Goal: Information Seeking & Learning: Check status

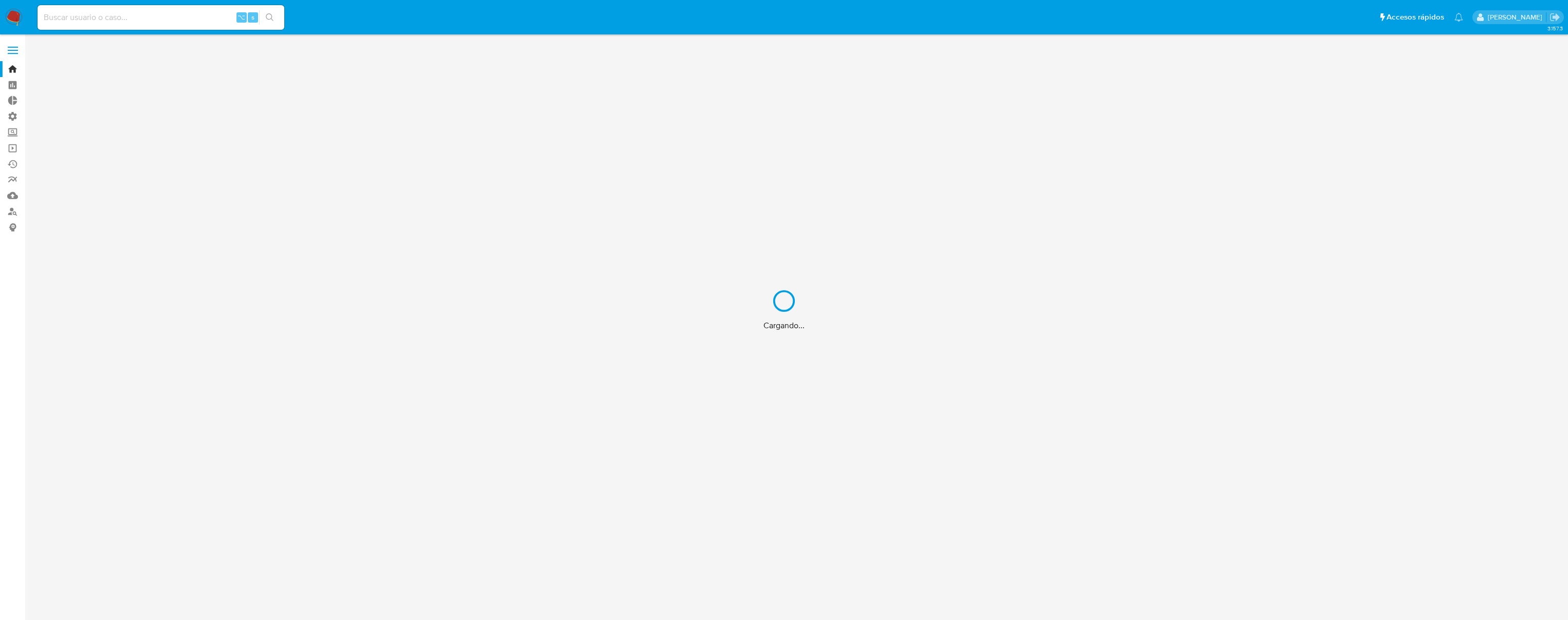
click at [13, 114] on div "Cargando..." at bounding box center [784, 310] width 1568 height 620
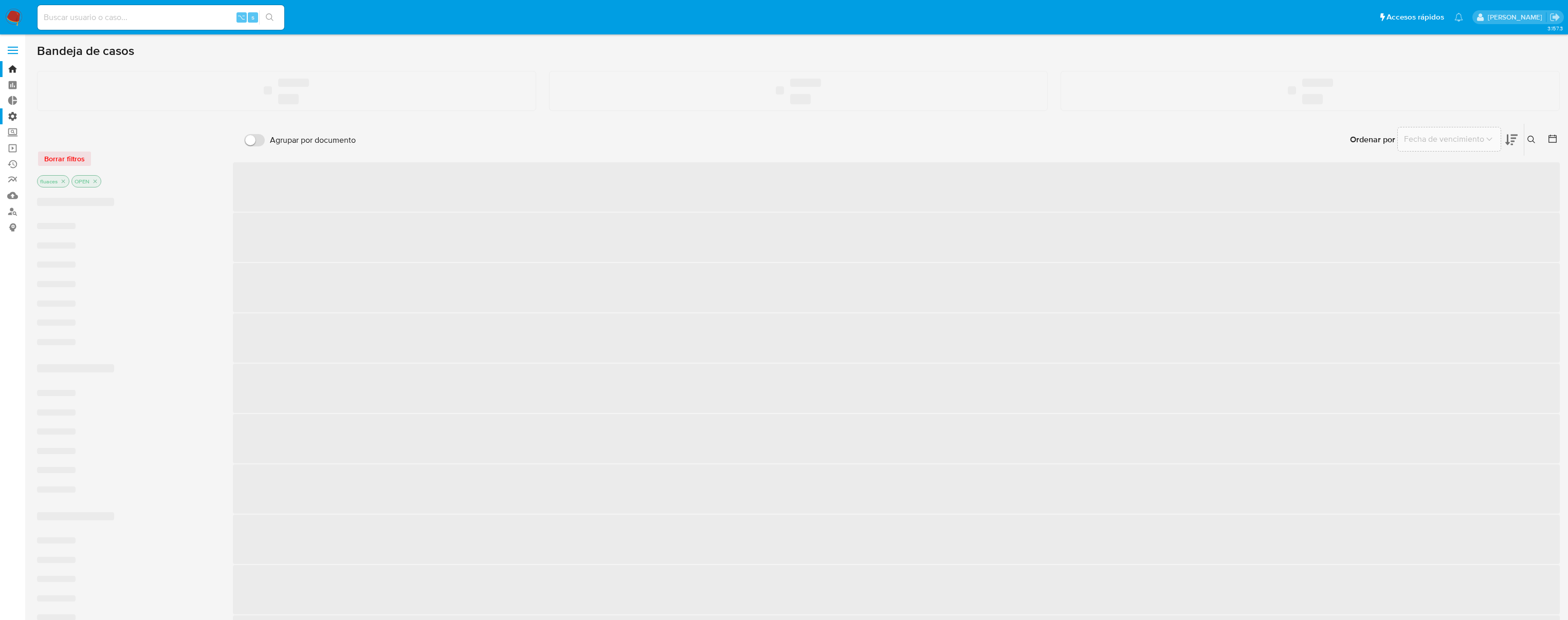
click at [12, 118] on label "Administración" at bounding box center [61, 116] width 123 height 16
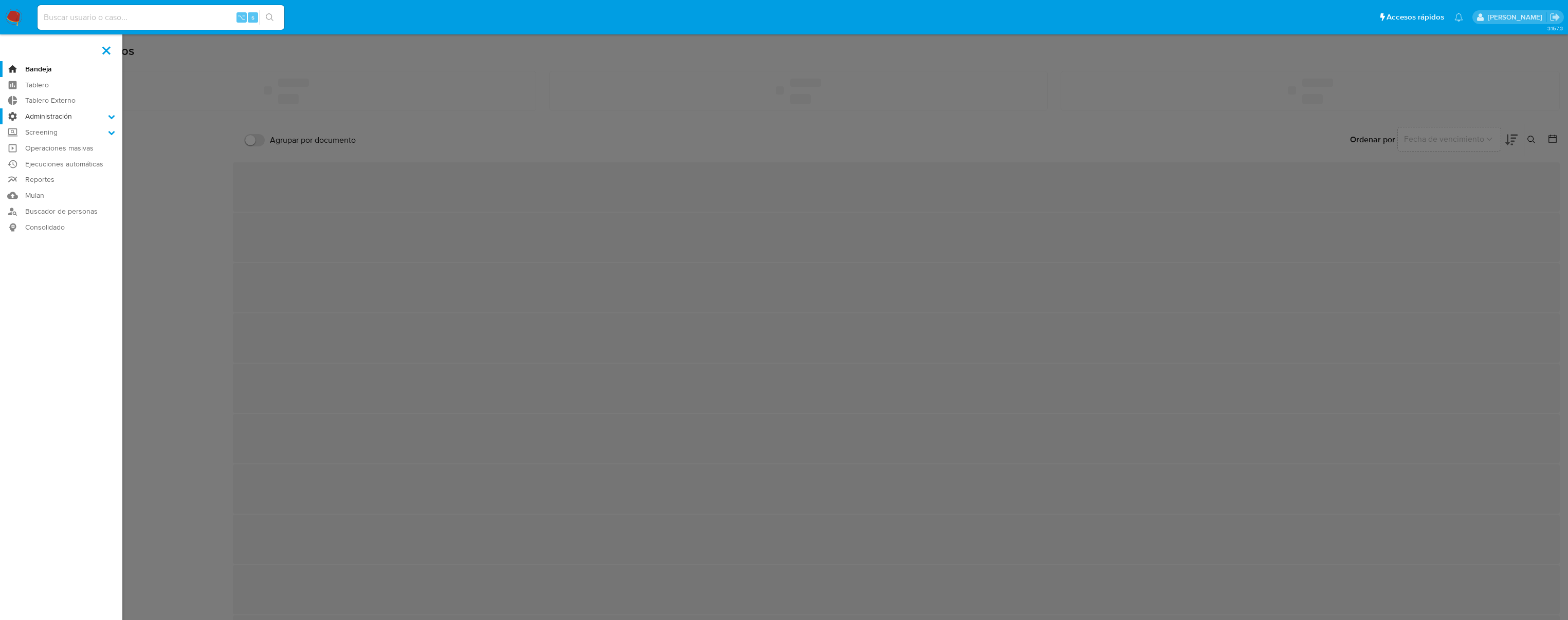
click at [0, 0] on input "Administración" at bounding box center [0, 0] width 0 height 0
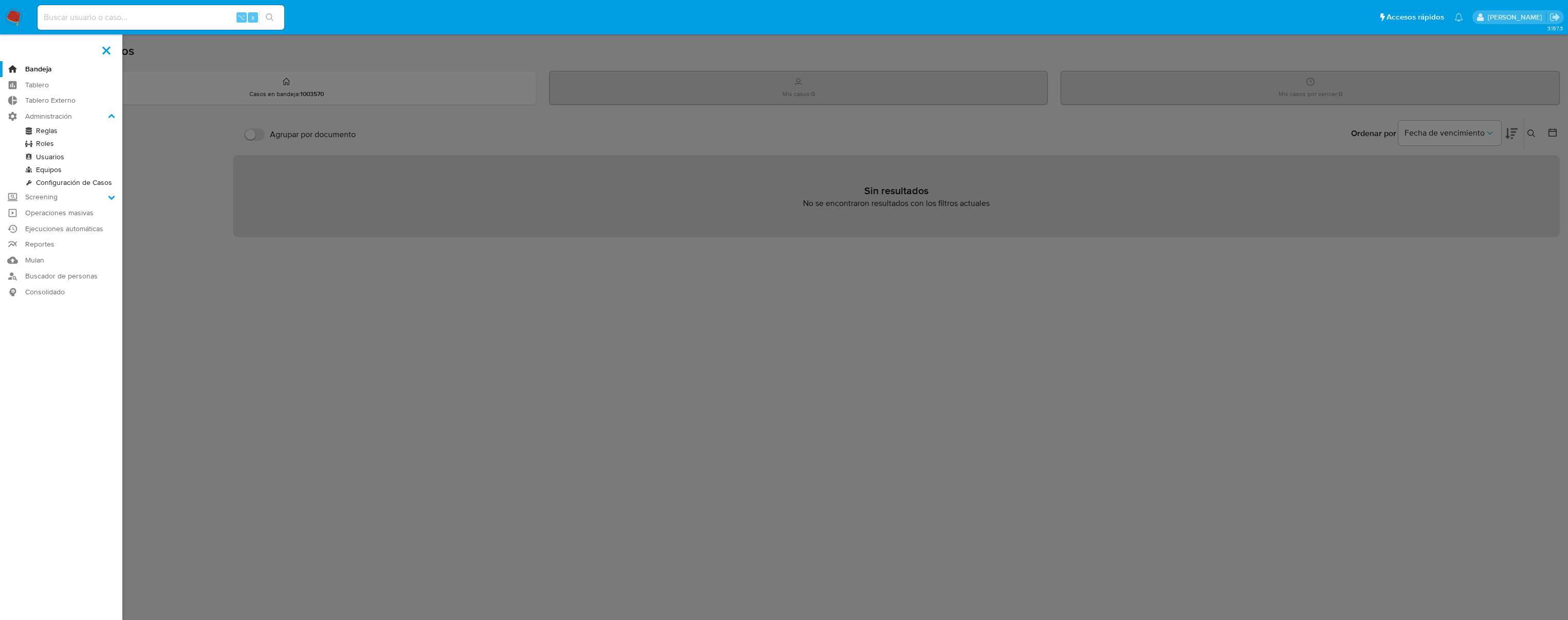
click at [191, 6] on div "⌥ s" at bounding box center [160, 18] width 246 height 25
click at [184, 16] on input at bounding box center [160, 18] width 246 height 13
type input "ragnarokian"
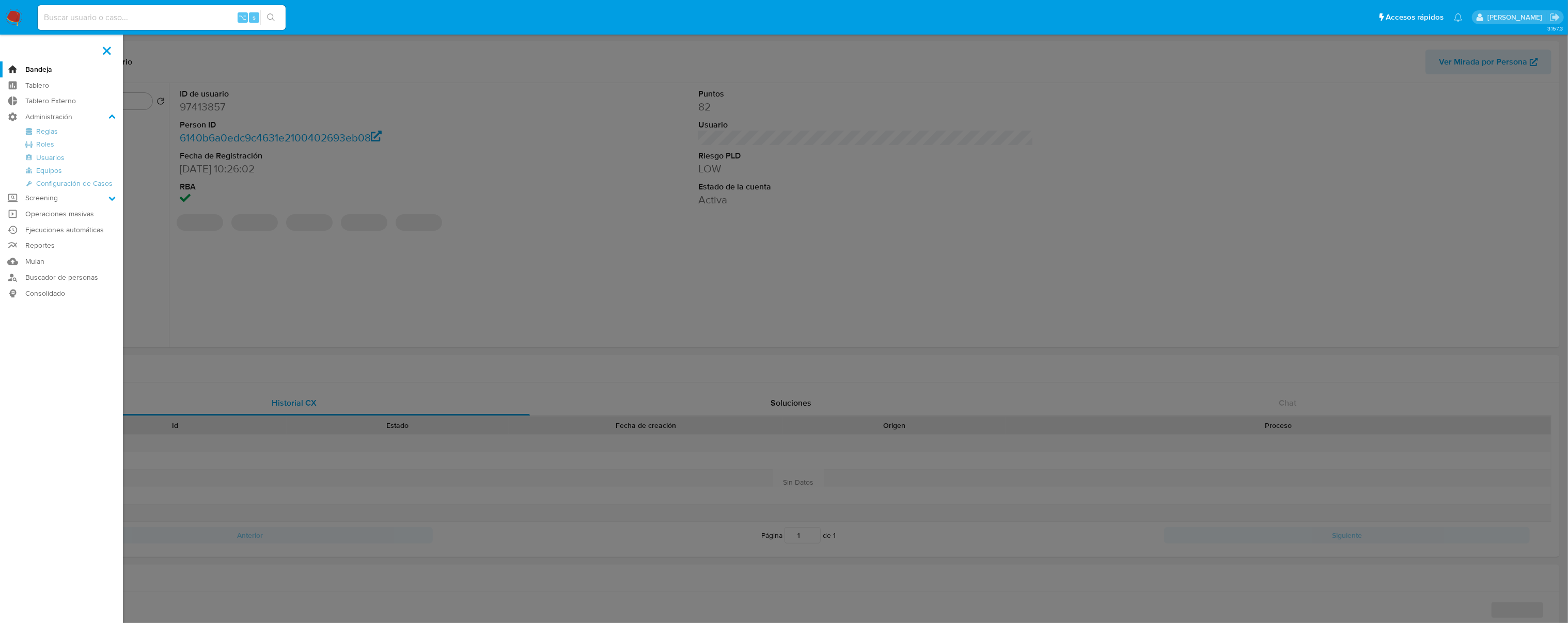
select select "10"
click at [475, 144] on label at bounding box center [784, 311] width 1568 height 623
click at [0, 0] on input "checkbox" at bounding box center [0, 0] width 0 height 0
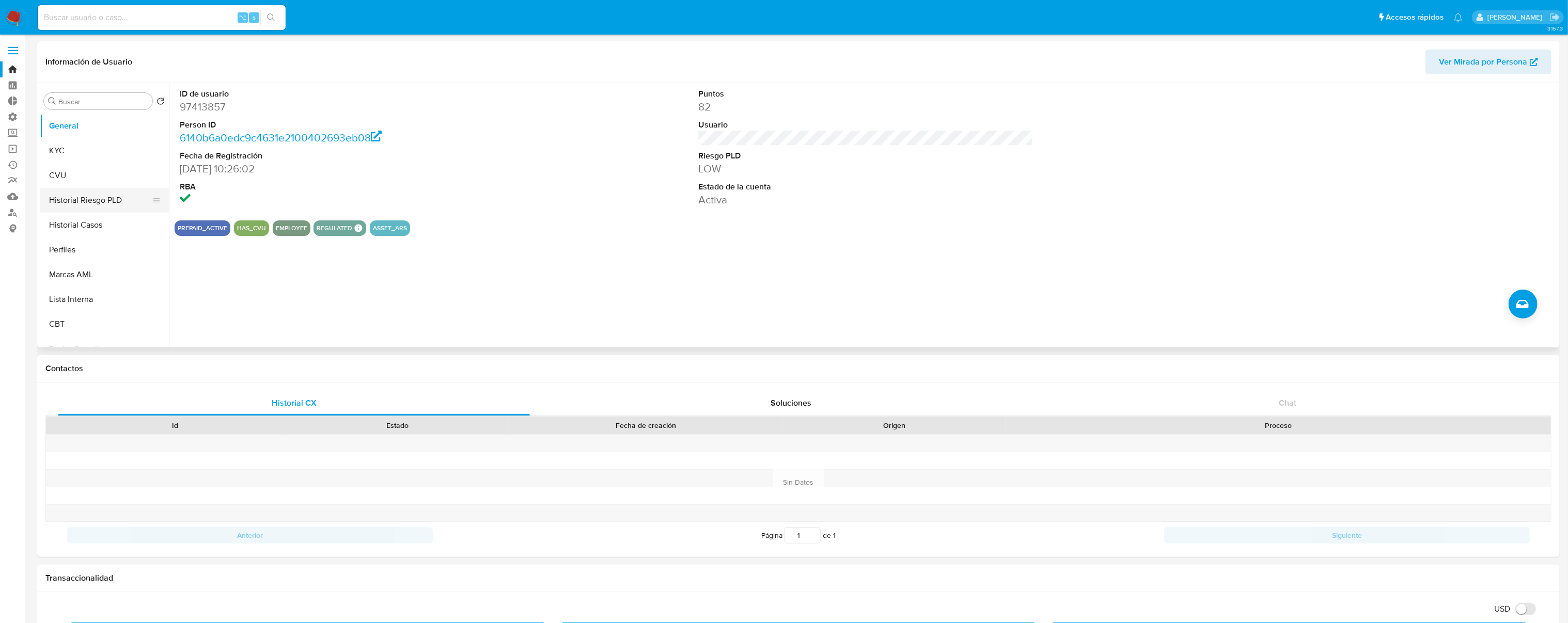
click at [102, 198] on button "Historial Riesgo PLD" at bounding box center [100, 200] width 121 height 25
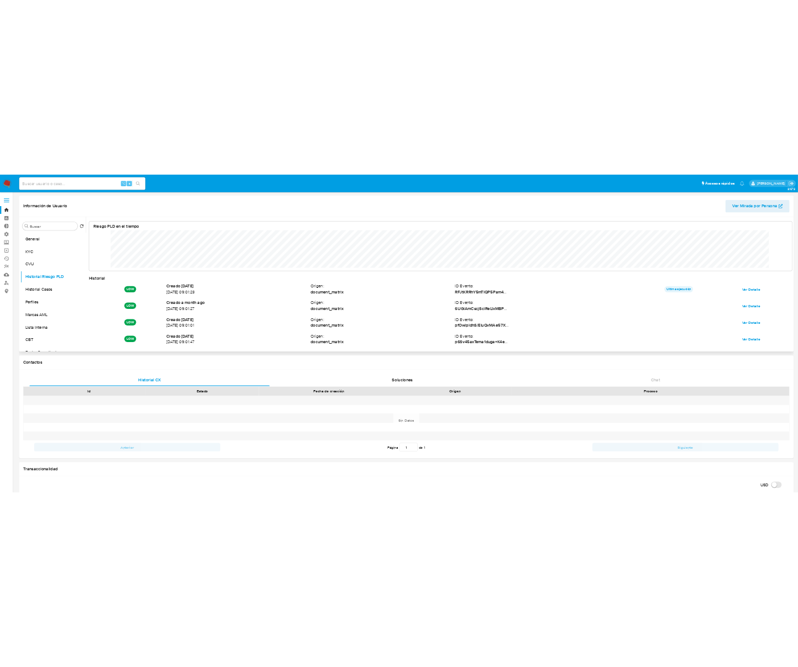
scroll to position [83, 1457]
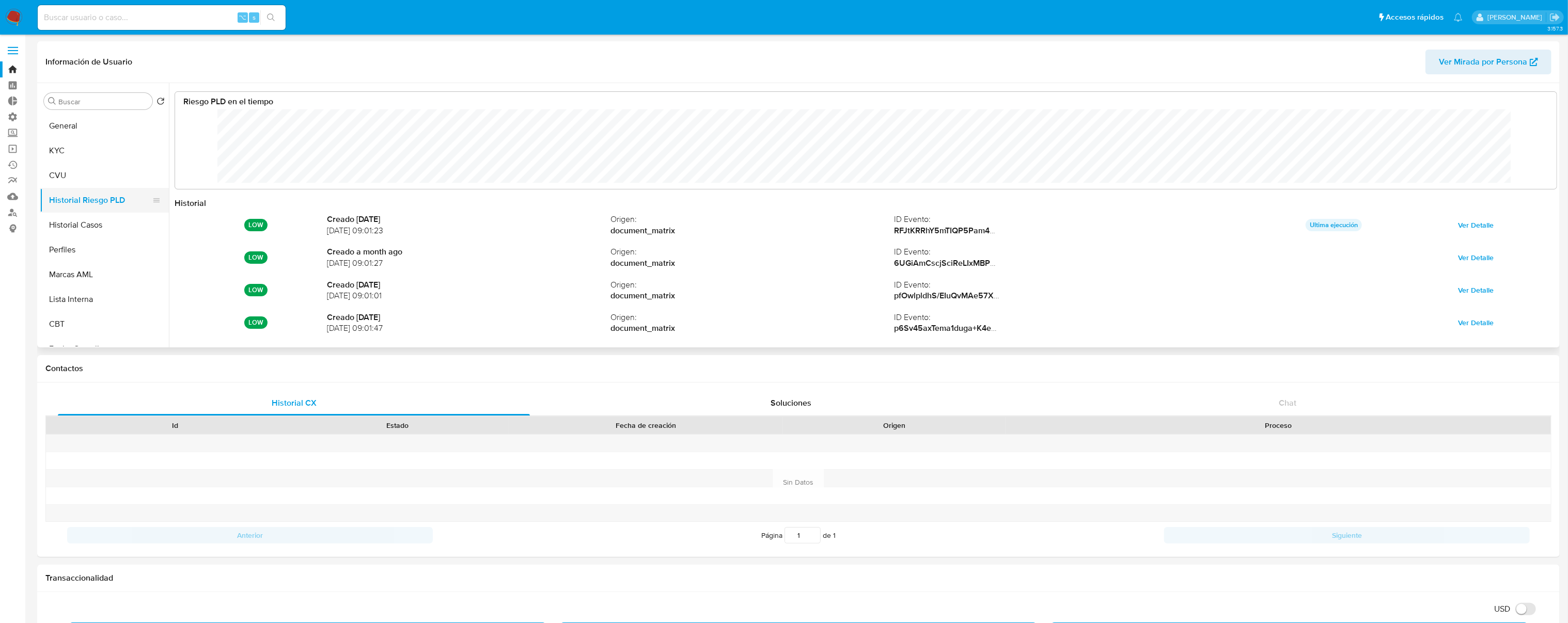
drag, startPoint x: 37, startPoint y: 200, endPoint x: 158, endPoint y: 201, distance: 121.0
click at [121, 201] on div "Buscar Volver al orden por defecto General KYC CVU Historial Riesgo PLD Histori…" at bounding box center [799, 215] width 1523 height 264
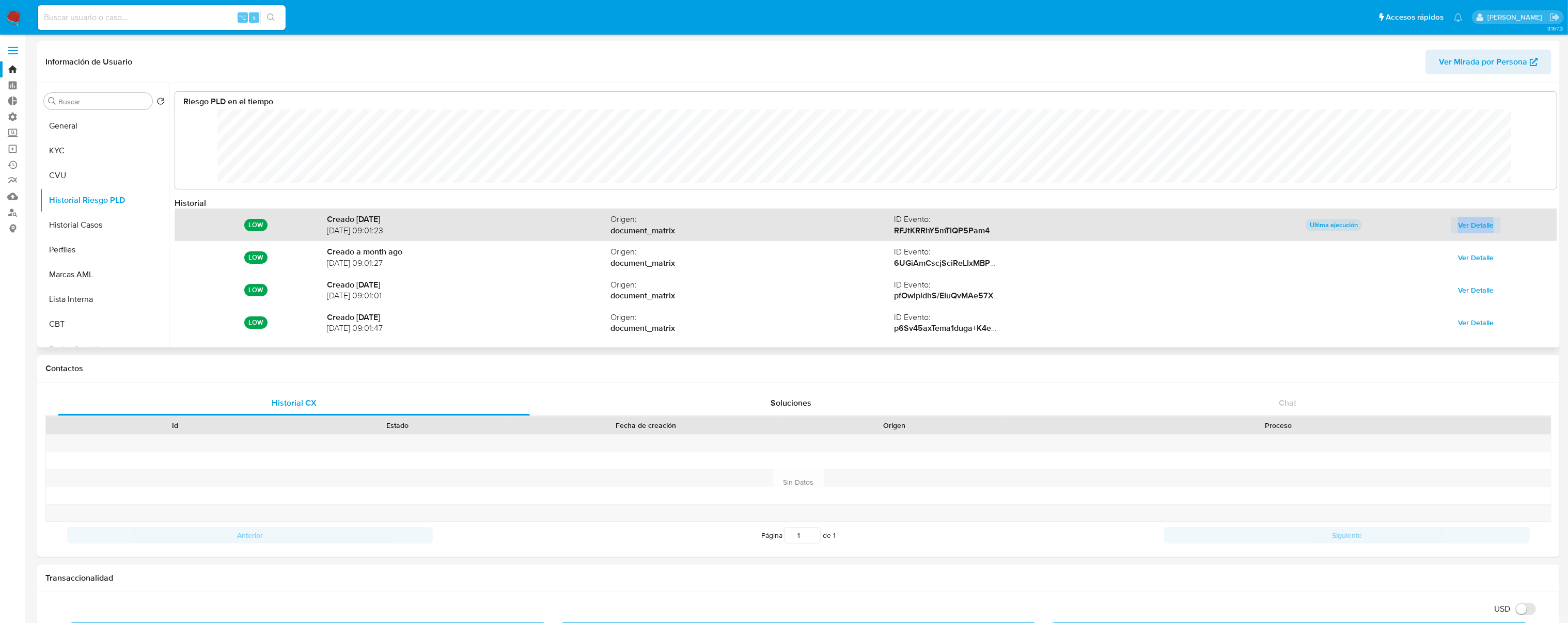
copy span "Ver Detalle"
drag, startPoint x: 1442, startPoint y: 217, endPoint x: 1545, endPoint y: 234, distance: 104.4
click at [1504, 227] on div "Ver Detalle" at bounding box center [1476, 225] width 142 height 17
click at [1467, 225] on span "Ver Detalle" at bounding box center [1476, 224] width 36 height 14
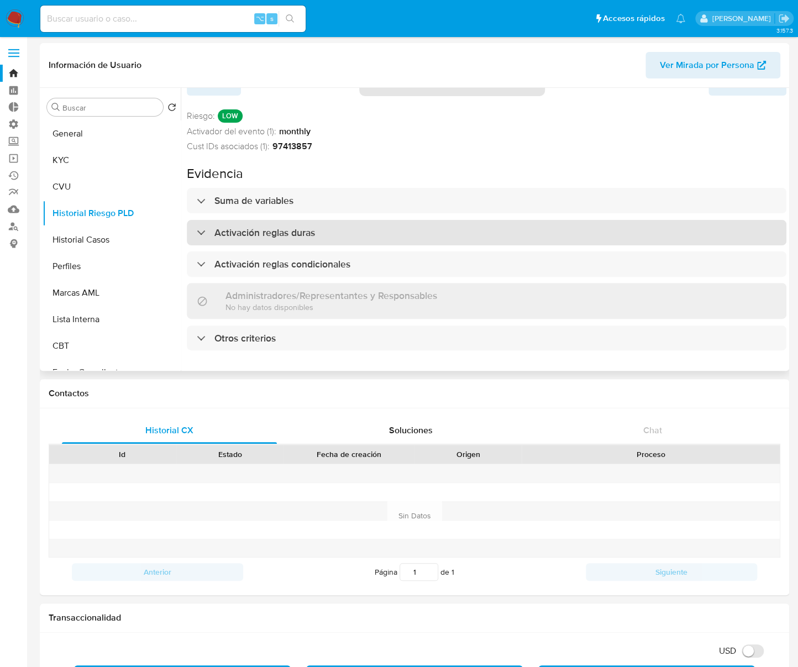
scroll to position [2, 0]
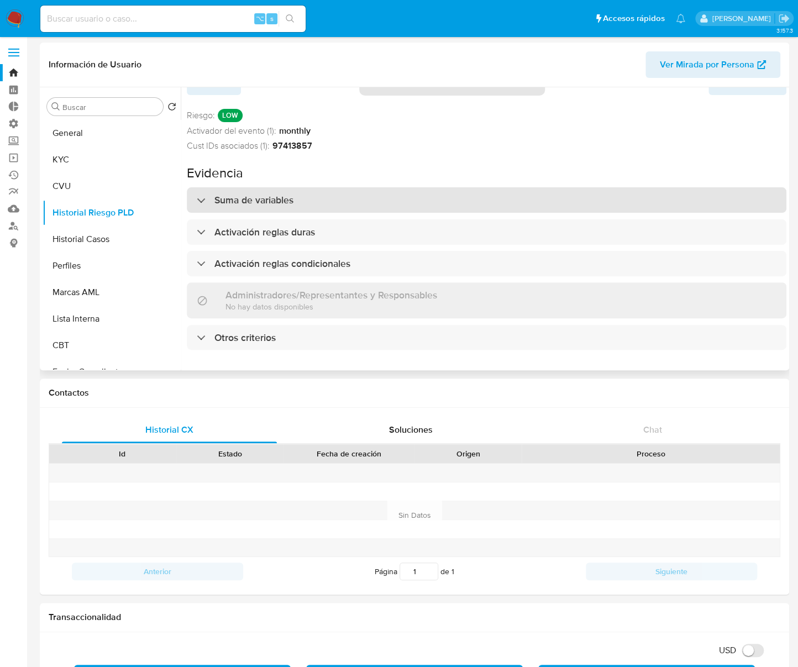
click at [198, 195] on div "Suma de variables" at bounding box center [245, 200] width 97 height 12
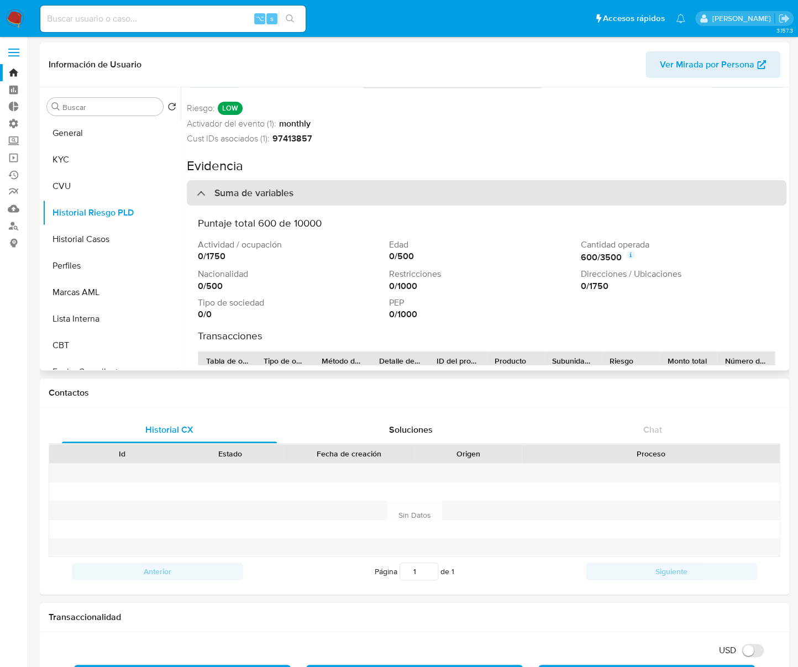
click at [198, 190] on div "Suma de variables" at bounding box center [245, 193] width 97 height 12
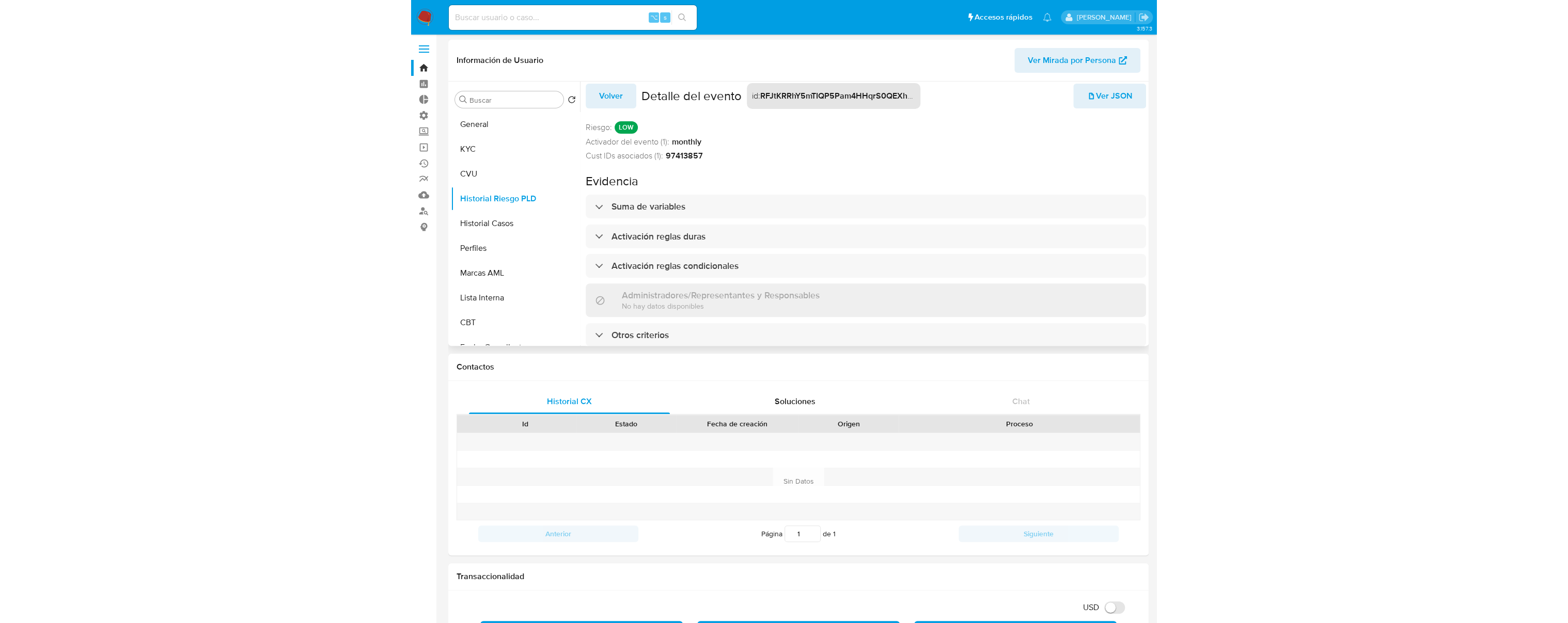
scroll to position [0, 0]
